Goal: Transaction & Acquisition: Purchase product/service

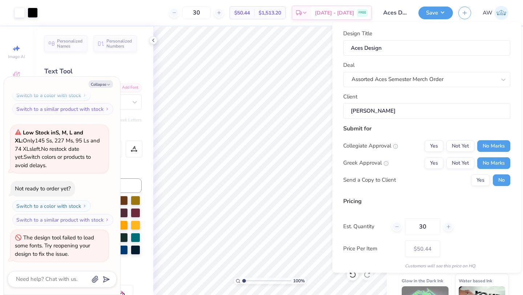
scroll to position [26, 0]
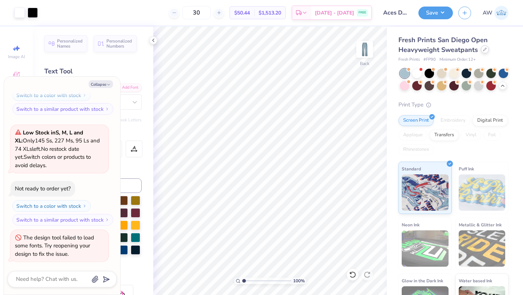
click at [483, 51] on icon at bounding box center [485, 50] width 4 height 4
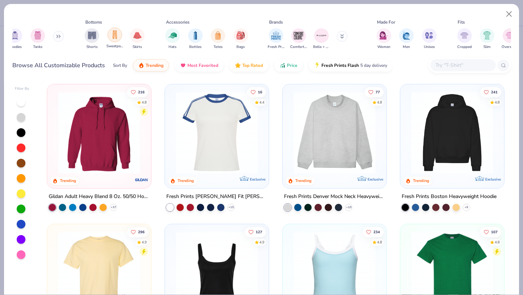
scroll to position [0, 40]
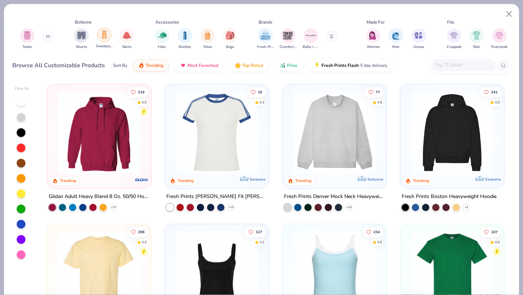
click at [106, 38] on img "filter for Sweatpants" at bounding box center [104, 35] width 8 height 8
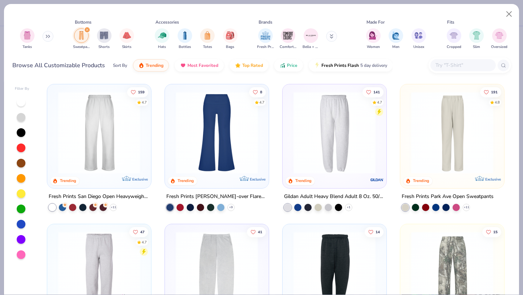
click at [88, 29] on icon "filter for Sweatpants" at bounding box center [87, 29] width 3 height 3
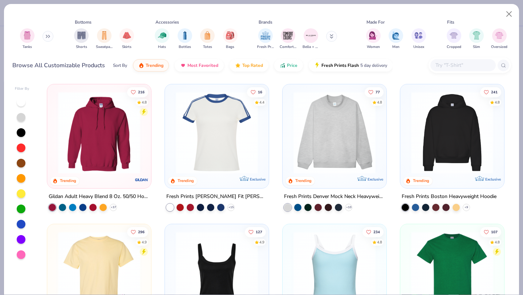
type textarea "x"
click at [445, 62] on input "text" at bounding box center [463, 65] width 56 height 8
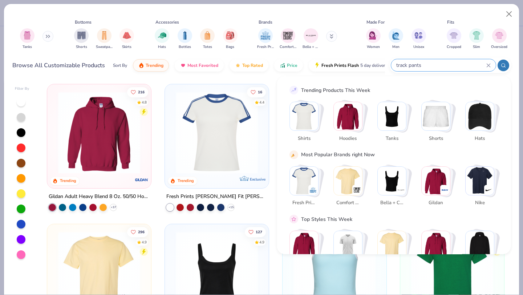
type input "track pants"
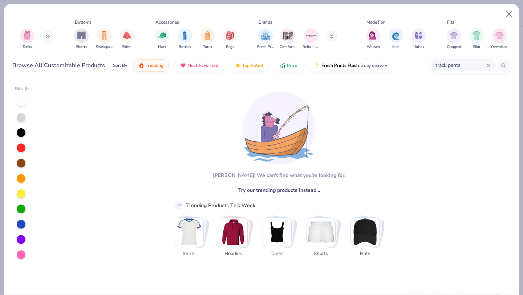
click at [455, 62] on input "track pants" at bounding box center [461, 65] width 52 height 8
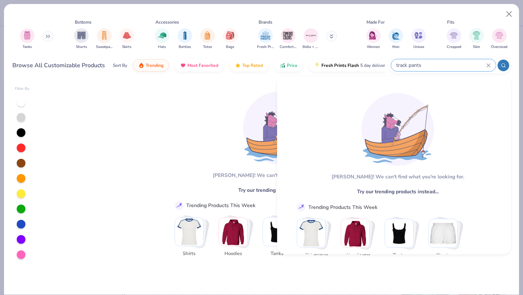
click at [455, 62] on input "track pants" at bounding box center [441, 65] width 91 height 8
click at [450, 67] on input "track pants" at bounding box center [441, 65] width 91 height 8
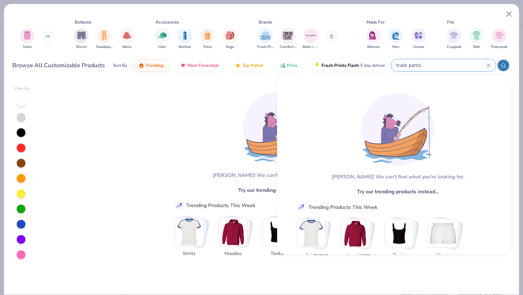
click at [489, 67] on icon at bounding box center [488, 65] width 4 height 4
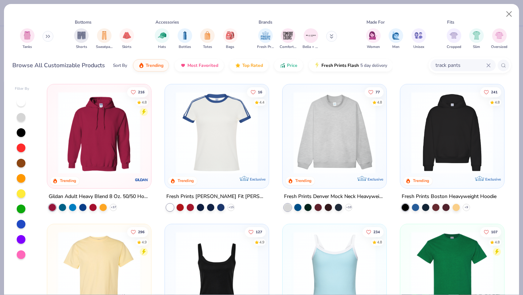
click at [84, 19] on div "Bottoms" at bounding box center [83, 22] width 17 height 7
click at [84, 23] on div "Bottoms" at bounding box center [83, 22] width 17 height 7
click at [111, 34] on div "filter for Sweatpants" at bounding box center [104, 35] width 15 height 15
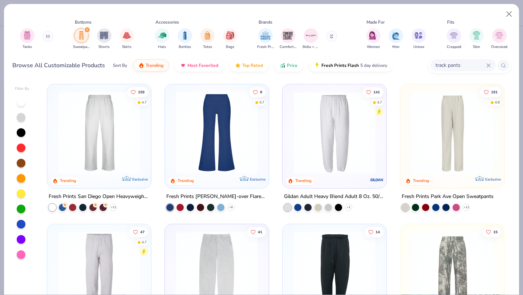
click at [88, 29] on icon "filter for Sweatpants" at bounding box center [87, 29] width 3 height 3
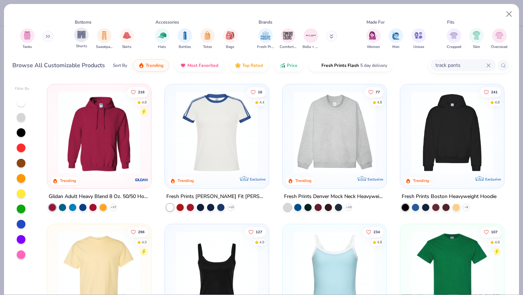
type textarea "x"
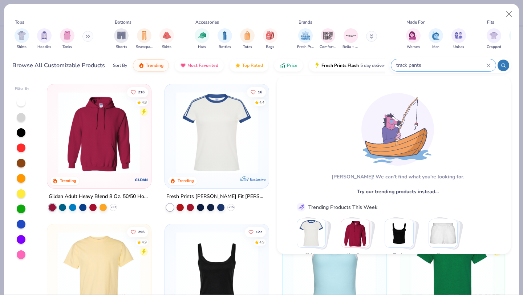
click at [457, 68] on input "track pants" at bounding box center [441, 65] width 91 height 8
click at [446, 66] on input "track pannts" at bounding box center [441, 65] width 91 height 8
click at [487, 67] on icon at bounding box center [488, 65] width 4 height 4
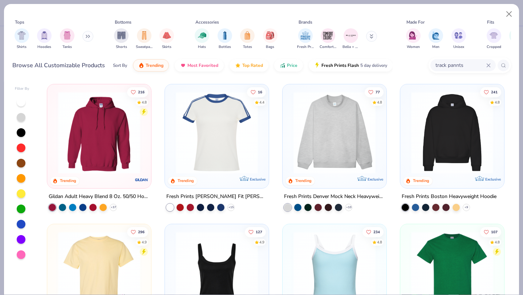
click at [472, 64] on input "track pannts" at bounding box center [461, 65] width 52 height 8
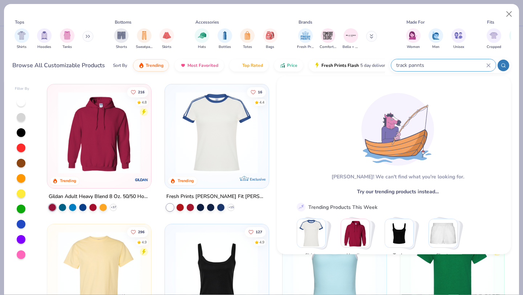
click at [472, 64] on input "track pannts" at bounding box center [441, 65] width 91 height 8
click at [485, 64] on input "track pannts" at bounding box center [441, 65] width 91 height 8
click at [450, 67] on input "track pannts" at bounding box center [441, 65] width 91 height 8
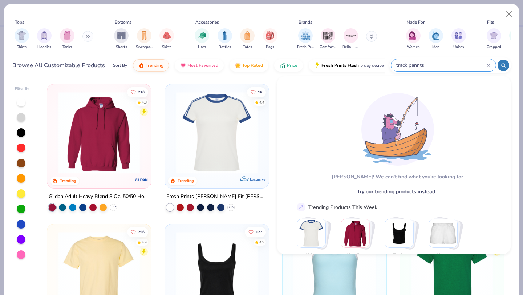
click at [450, 67] on input "track pannts" at bounding box center [441, 65] width 91 height 8
type input "t"
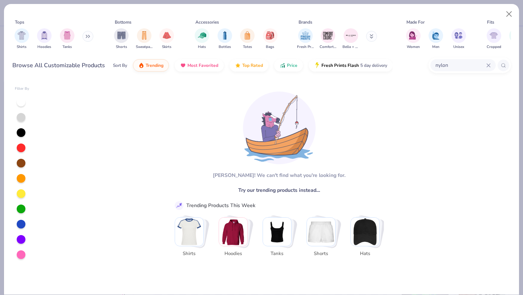
click at [450, 59] on div "nylon" at bounding box center [470, 65] width 82 height 16
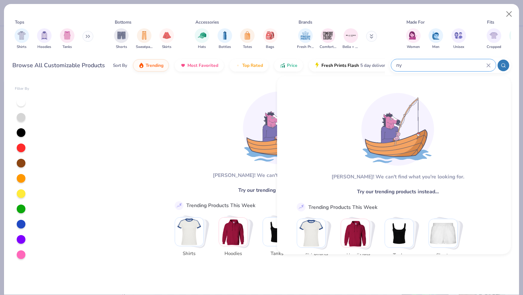
type input "n"
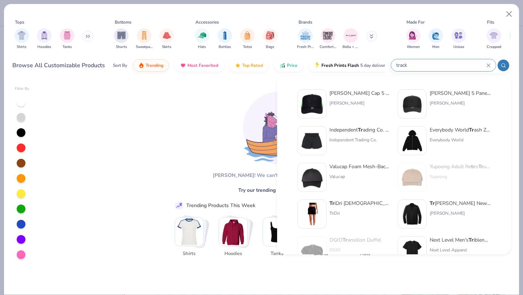
type input "track"
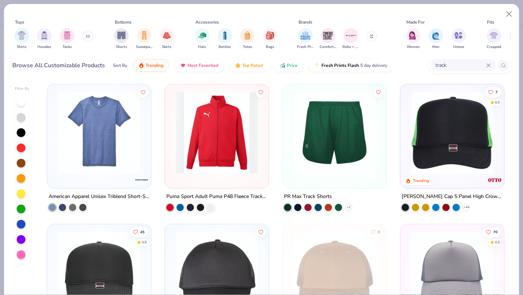
click at [488, 65] on icon at bounding box center [488, 65] width 4 height 4
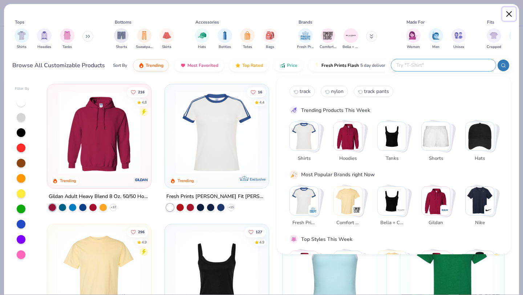
click at [509, 15] on button "Close" at bounding box center [509, 14] width 14 height 14
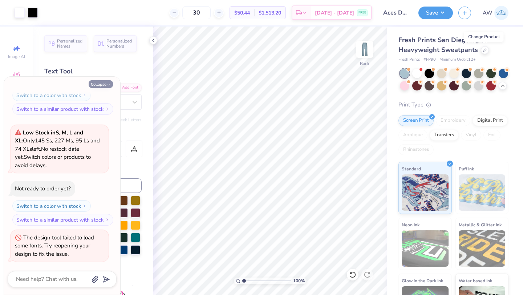
click at [100, 85] on button "Collapse" at bounding box center [101, 84] width 24 height 8
type textarea "x"
